Goal: Task Accomplishment & Management: Manage account settings

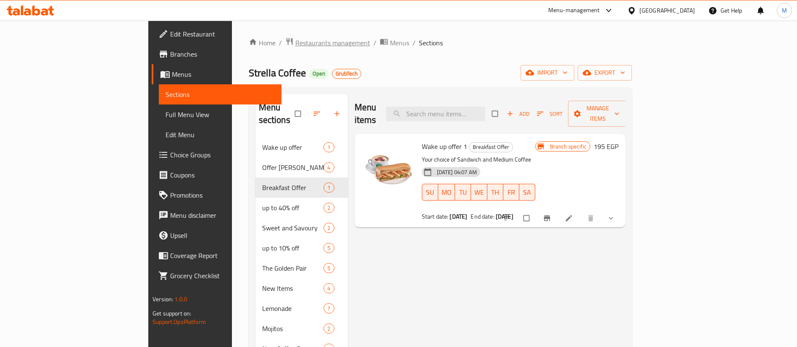
click at [295, 41] on span "Restaurants management" at bounding box center [332, 43] width 75 height 10
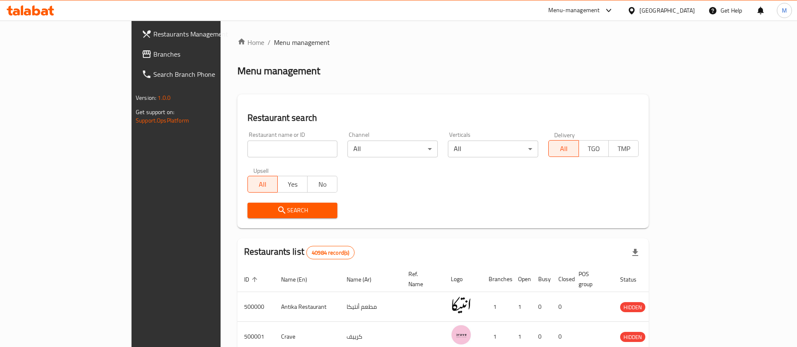
click at [237, 149] on div "Home / Menu management Menu management Restaurant search Restaurant name or ID …" at bounding box center [442, 305] width 411 height 537
click at [247, 149] on input "search" at bounding box center [292, 149] width 90 height 17
type input "subway"
click button "Search" at bounding box center [292, 211] width 90 height 16
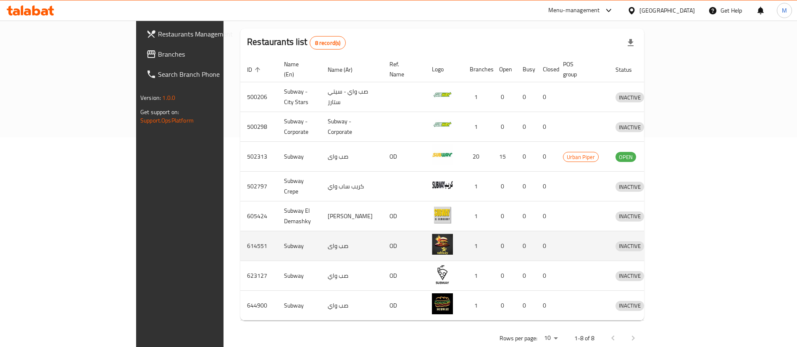
scroll to position [213, 0]
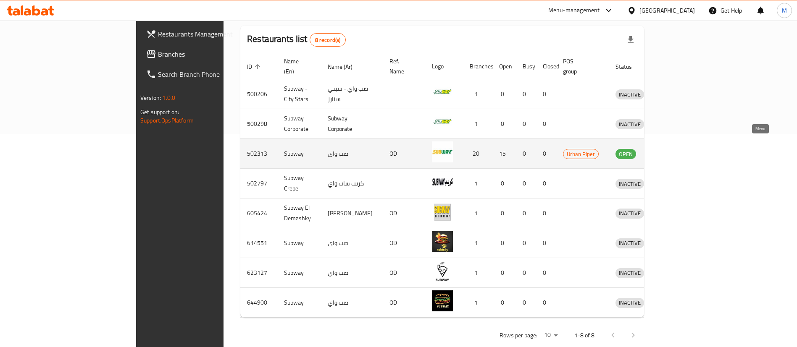
click at [671, 149] on icon "enhanced table" at bounding box center [665, 154] width 10 height 10
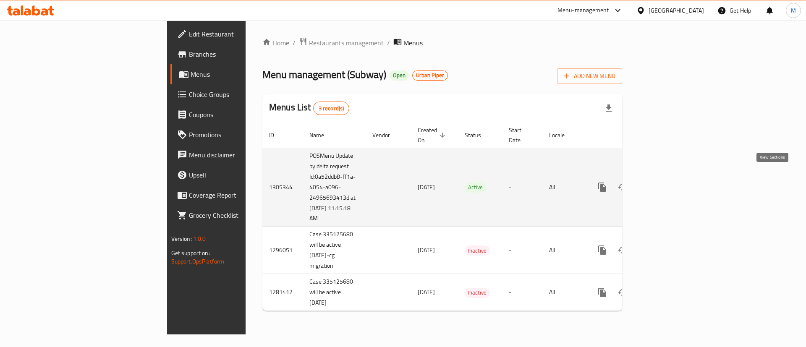
click at [673, 183] on link "enhanced table" at bounding box center [663, 187] width 20 height 20
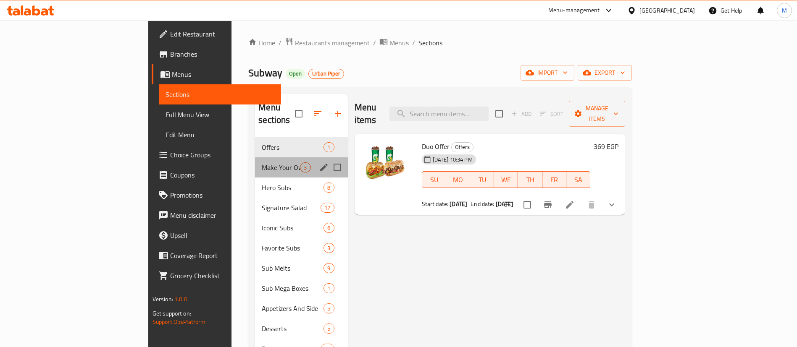
click at [255, 157] on div "Make Your Own 3" at bounding box center [301, 167] width 92 height 20
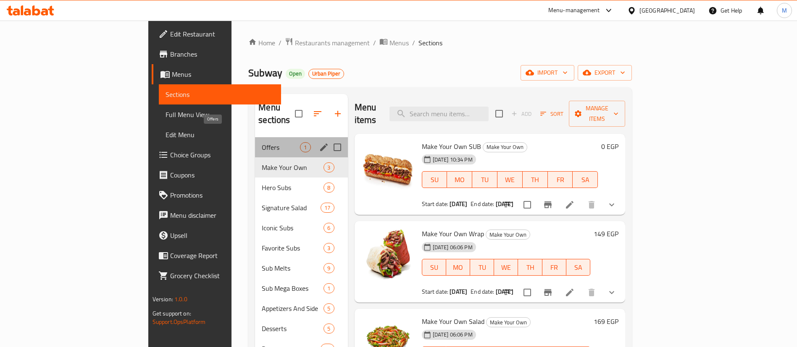
click at [262, 142] on span "Offers" at bounding box center [281, 147] width 38 height 10
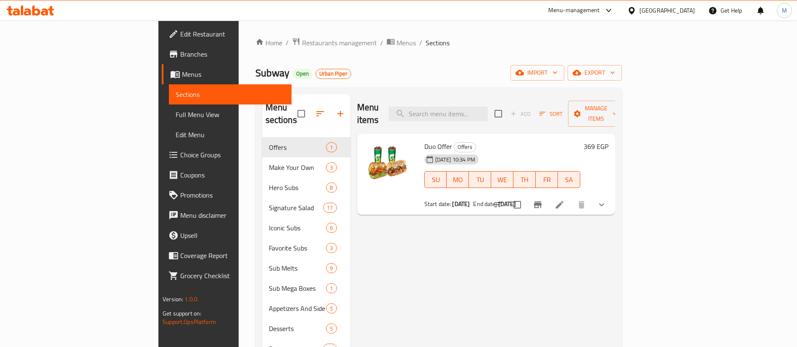
click at [444, 151] on div "[DATE] 10:34 PM" at bounding box center [441, 159] width 41 height 17
click at [454, 142] on span "Offers" at bounding box center [464, 147] width 21 height 10
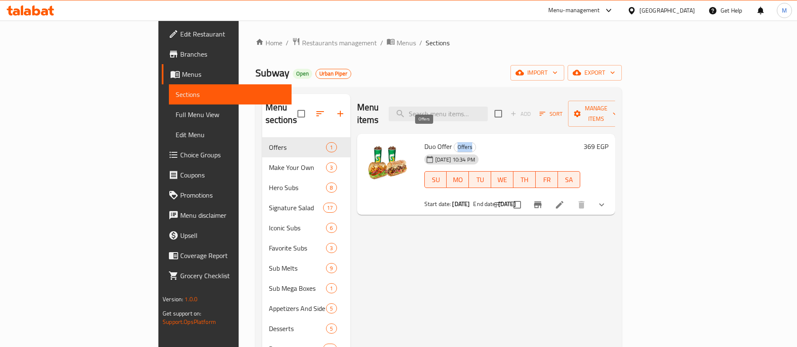
click at [454, 142] on span "Offers" at bounding box center [464, 147] width 21 height 10
click at [488, 110] on input "search" at bounding box center [437, 114] width 99 height 15
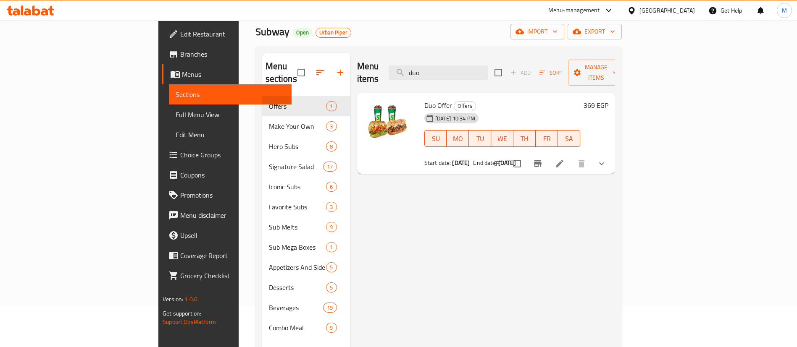
scroll to position [42, 0]
type input "duo"
click at [511, 158] on div "Start date: 01-09-2025 End date: 01-09-2125" at bounding box center [502, 162] width 156 height 8
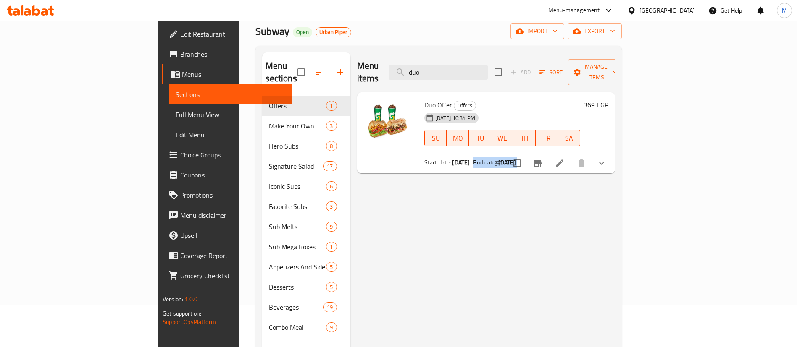
click at [511, 158] on div "Start date: 01-09-2025 End date: 01-09-2125" at bounding box center [502, 162] width 156 height 8
click at [448, 114] on span "[DATE] 10:34 PM" at bounding box center [455, 118] width 47 height 8
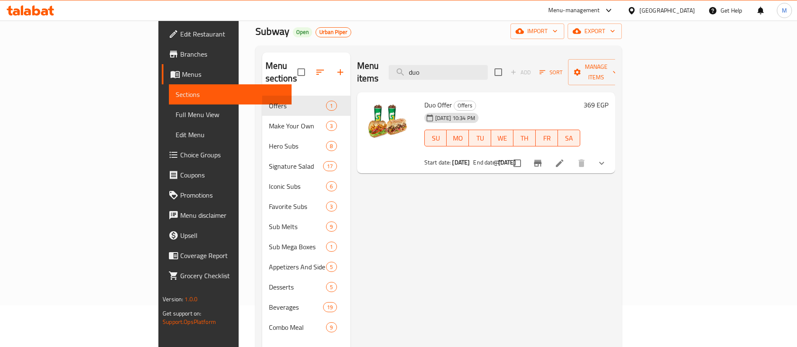
click at [448, 114] on span "[DATE] 10:34 PM" at bounding box center [455, 118] width 47 height 8
click at [461, 110] on div "[DATE] 10:34 PM" at bounding box center [441, 118] width 41 height 17
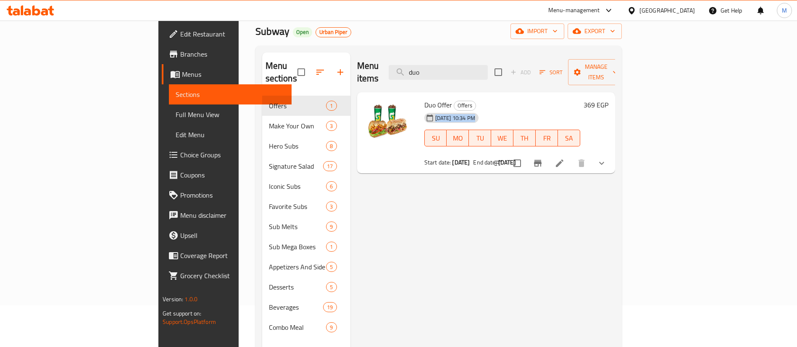
click at [461, 110] on div "[DATE] 10:34 PM" at bounding box center [441, 118] width 41 height 17
click at [357, 66] on h2 "Menu items" at bounding box center [368, 72] width 22 height 25
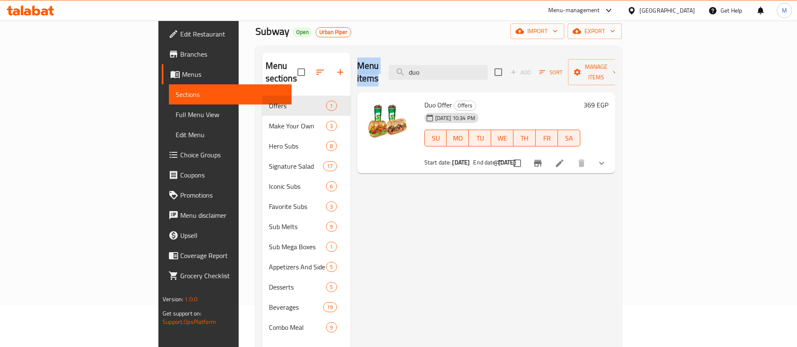
click at [357, 66] on h2 "Menu items" at bounding box center [368, 72] width 22 height 25
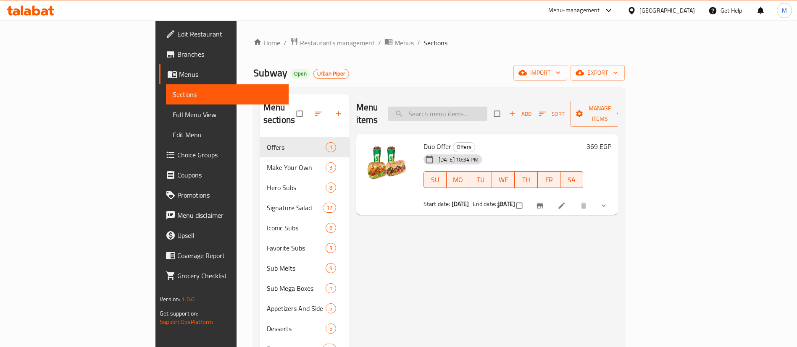
click at [481, 107] on input "search" at bounding box center [437, 114] width 99 height 15
type input "e"
type input "duo"
click at [300, 38] on span "Restaurants management" at bounding box center [337, 43] width 75 height 10
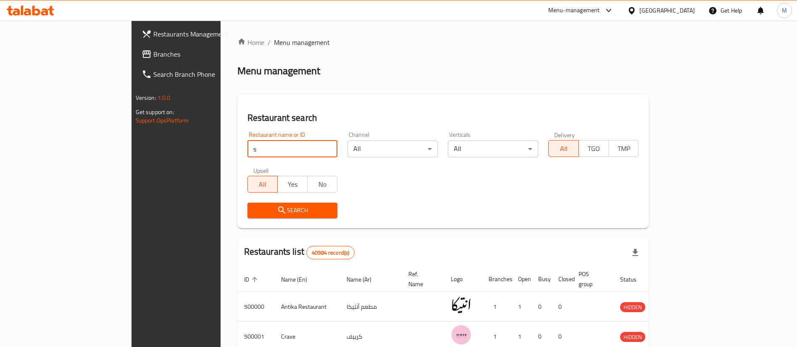
click at [247, 147] on input "s" at bounding box center [292, 149] width 90 height 17
type input "[PERSON_NAME]"
click button "Search" at bounding box center [292, 211] width 90 height 16
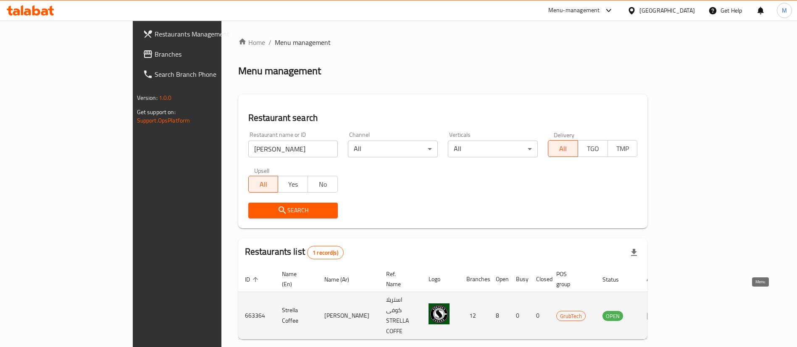
click at [656, 311] on icon "enhanced table" at bounding box center [651, 316] width 10 height 10
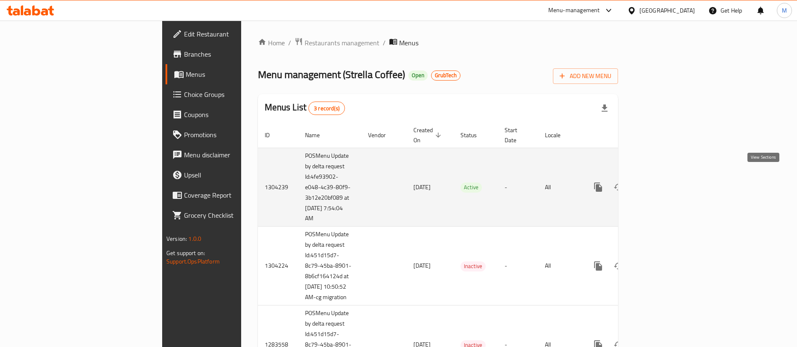
click at [663, 182] on icon "enhanced table" at bounding box center [658, 187] width 10 height 10
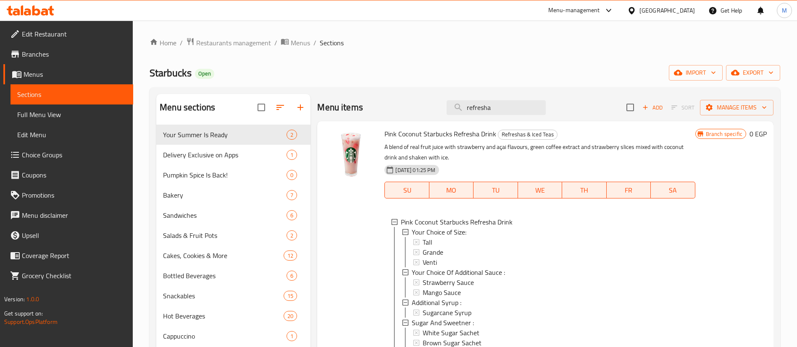
click at [243, 42] on span "Restaurants management" at bounding box center [233, 43] width 75 height 10
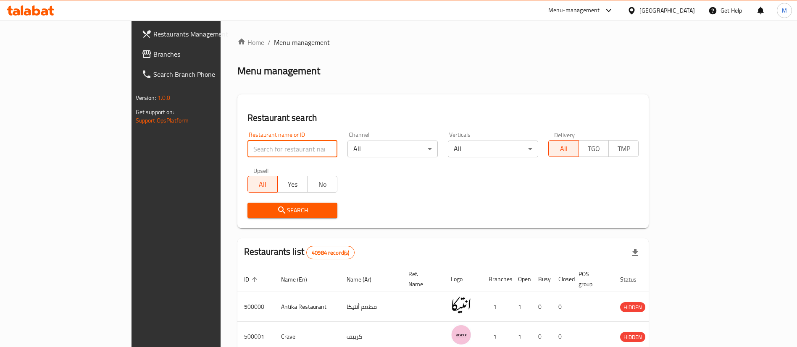
click at [247, 149] on input "search" at bounding box center [292, 149] width 90 height 17
type input "pastaweesy"
click button "Search" at bounding box center [292, 211] width 90 height 16
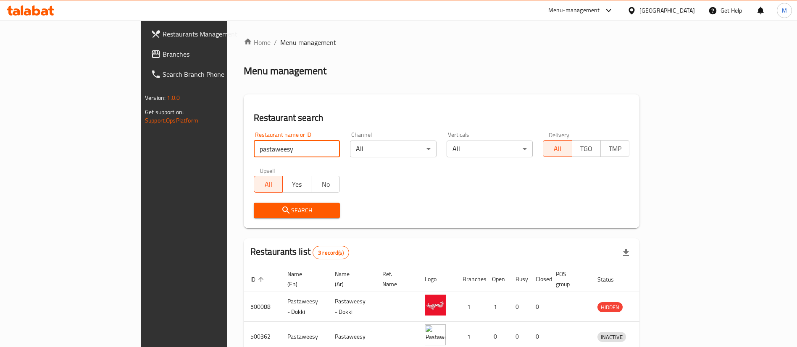
scroll to position [71, 0]
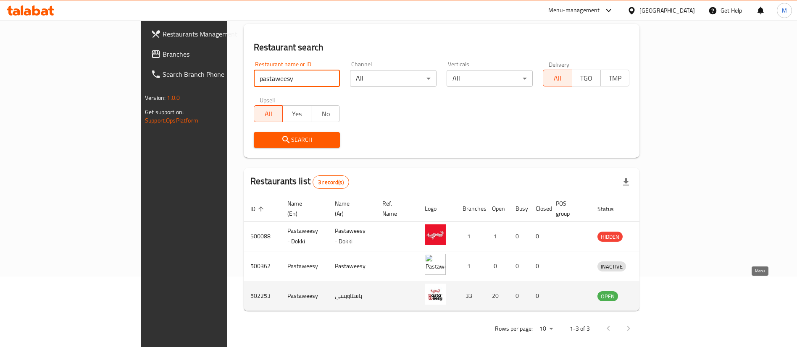
click at [652, 293] on icon "enhanced table" at bounding box center [647, 296] width 9 height 7
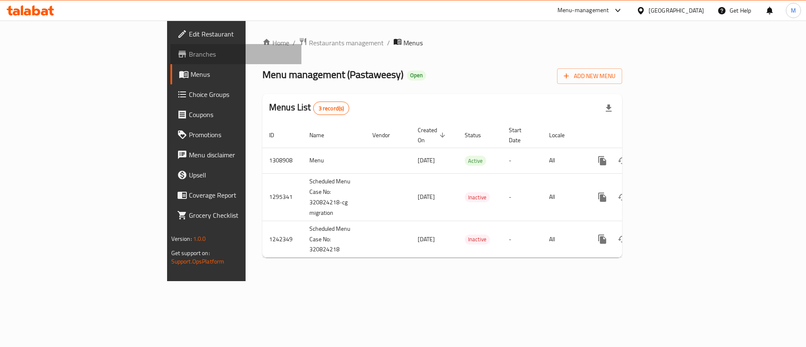
click at [189, 54] on span "Branches" at bounding box center [242, 54] width 106 height 10
